Goal: Share content

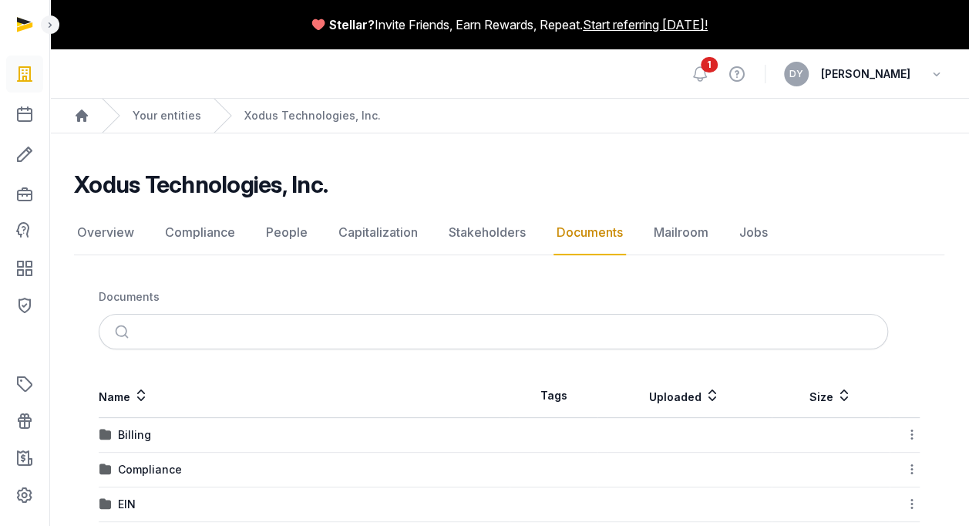
scroll to position [197, 0]
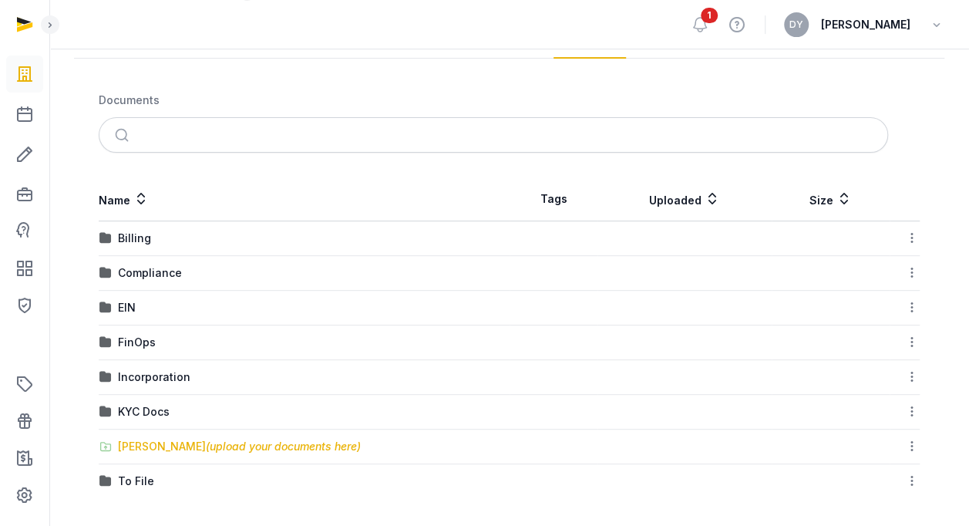
click at [183, 445] on div "Shared Folder (upload your documents here)" at bounding box center [239, 446] width 243 height 15
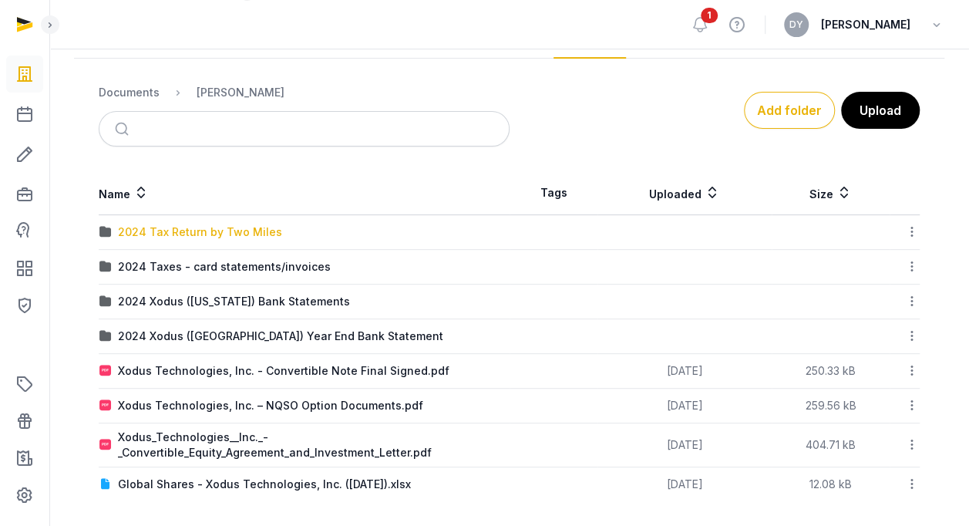
click at [247, 227] on div "2024 Tax Return by Two Miles" at bounding box center [200, 231] width 164 height 15
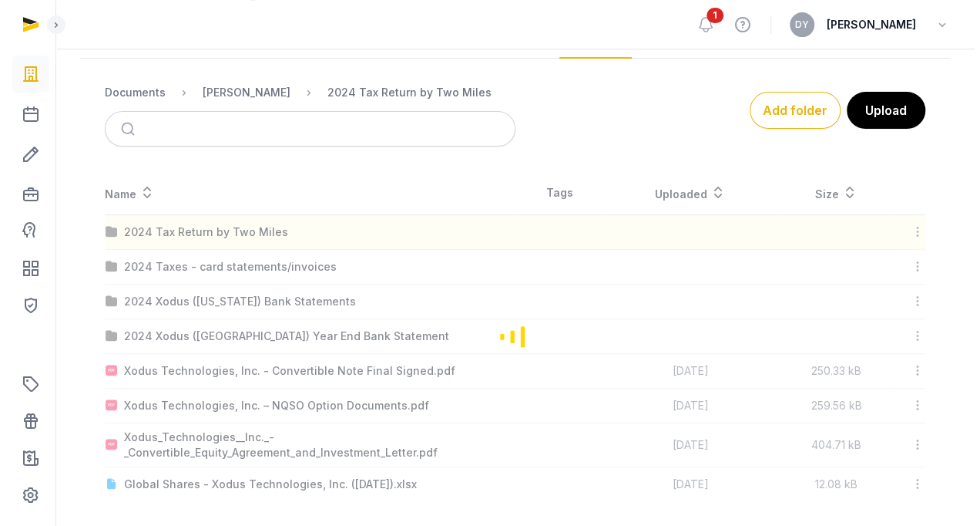
scroll to position [0, 0]
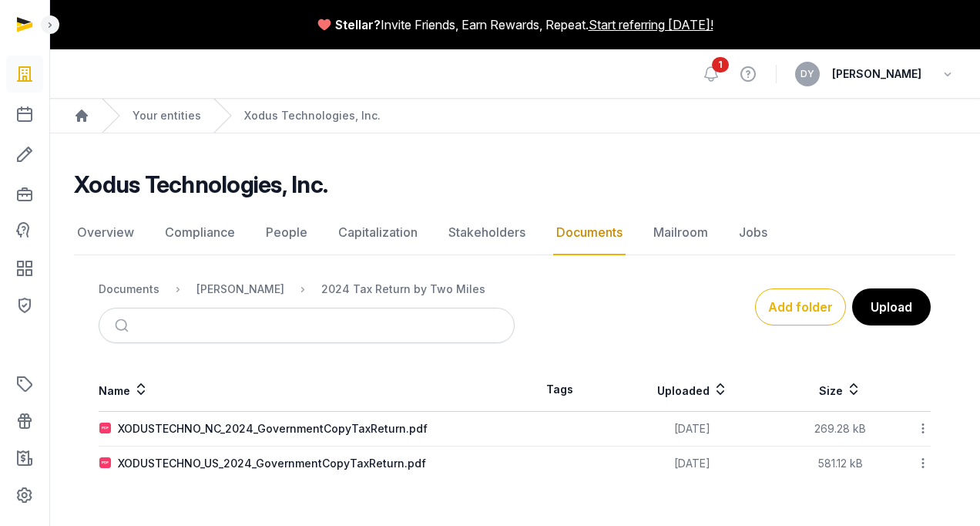
click at [920, 432] on icon at bounding box center [923, 428] width 14 height 16
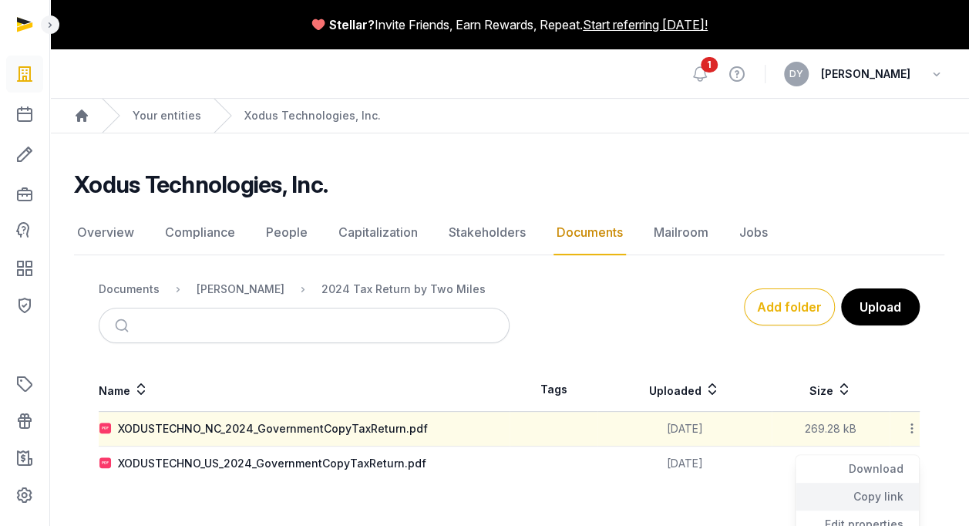
click at [879, 496] on div "Copy link" at bounding box center [856, 496] width 123 height 28
